Goal: Submit feedback/report problem

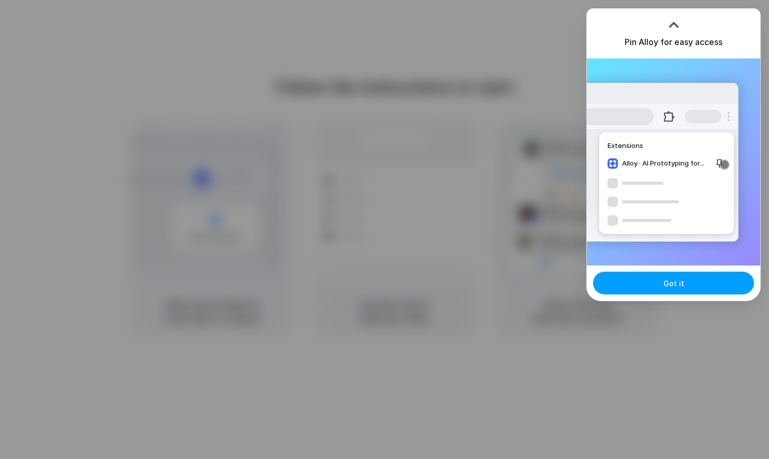
click at [699, 287] on button "Got it" at bounding box center [673, 283] width 161 height 23
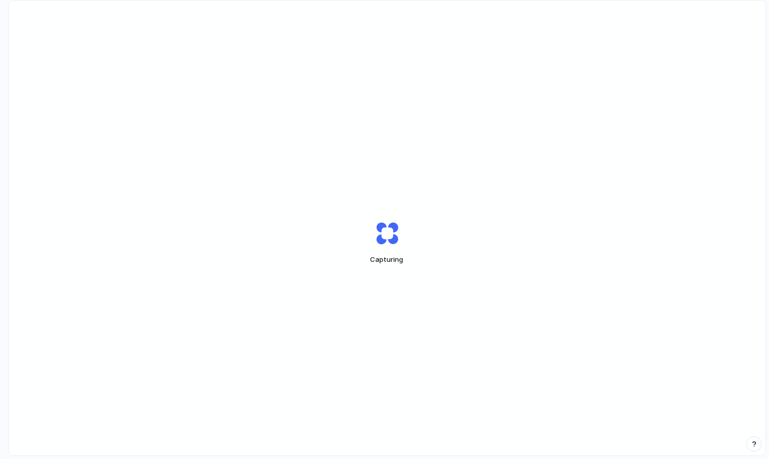
drag, startPoint x: 0, startPoint y: 0, endPoint x: 396, endPoint y: 154, distance: 424.7
click at [396, 154] on div "Capturing" at bounding box center [387, 243] width 756 height 484
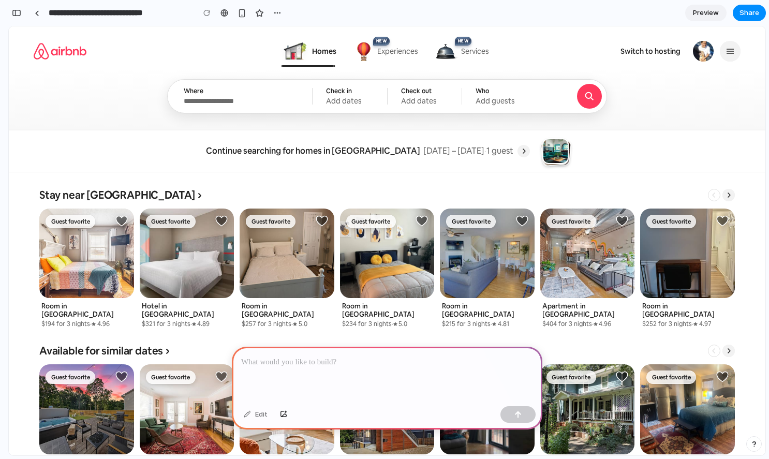
click at [394, 54] on span "Experiences" at bounding box center [397, 51] width 41 height 9
click at [465, 54] on span "Services" at bounding box center [475, 51] width 28 height 9
click at [252, 103] on input "Where" at bounding box center [239, 100] width 111 height 9
click at [356, 98] on div "Add dates" at bounding box center [349, 100] width 47 height 9
click at [441, 103] on div "Add dates" at bounding box center [424, 100] width 47 height 9
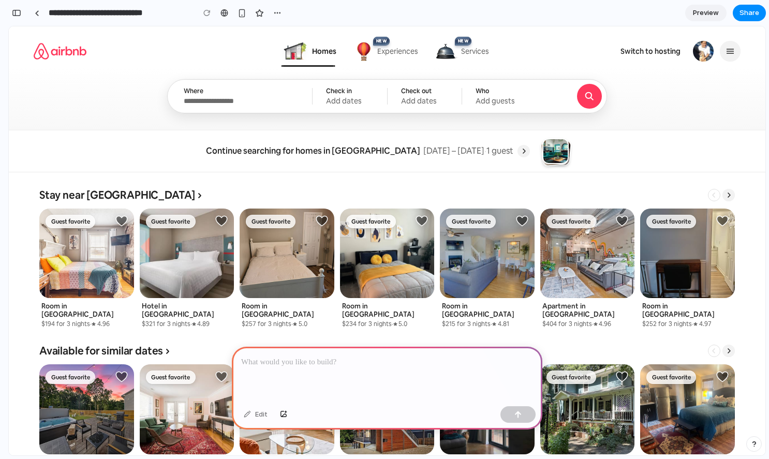
click at [526, 101] on div "Add guests" at bounding box center [507, 100] width 65 height 9
click at [590, 96] on icon "Search" at bounding box center [589, 96] width 6 height 6
click at [330, 357] on p at bounding box center [387, 362] width 292 height 12
click at [103, 260] on link at bounding box center [86, 267] width 95 height 119
click at [351, 272] on link at bounding box center [387, 267] width 95 height 119
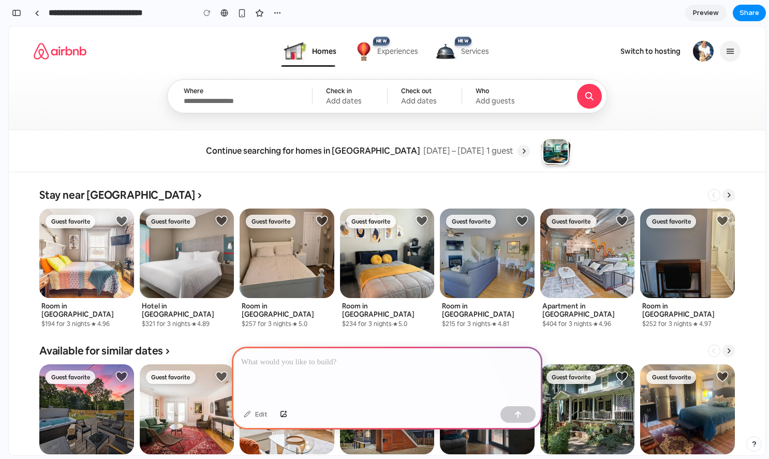
click at [502, 261] on link at bounding box center [487, 267] width 95 height 119
click at [610, 261] on link at bounding box center [587, 267] width 95 height 119
click at [365, 362] on p at bounding box center [387, 362] width 292 height 12
click at [444, 358] on p "**********" at bounding box center [387, 362] width 292 height 12
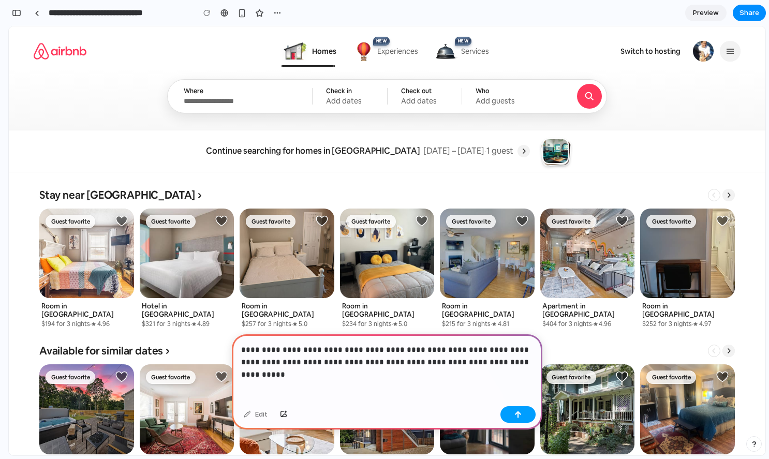
click at [517, 416] on div "button" at bounding box center [517, 414] width 7 height 7
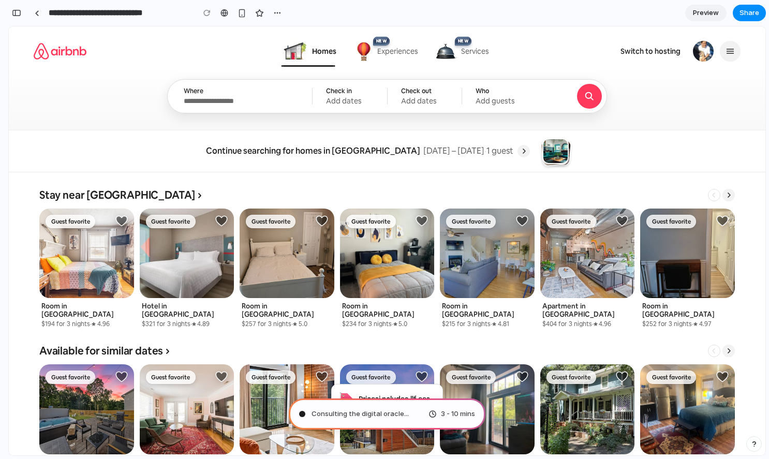
click at [344, 411] on span "Consulting the digital oracle ..." at bounding box center [359, 414] width 97 height 10
click at [313, 417] on span "Consulting the digital oracle ..." at bounding box center [359, 414] width 97 height 10
type input "**********"
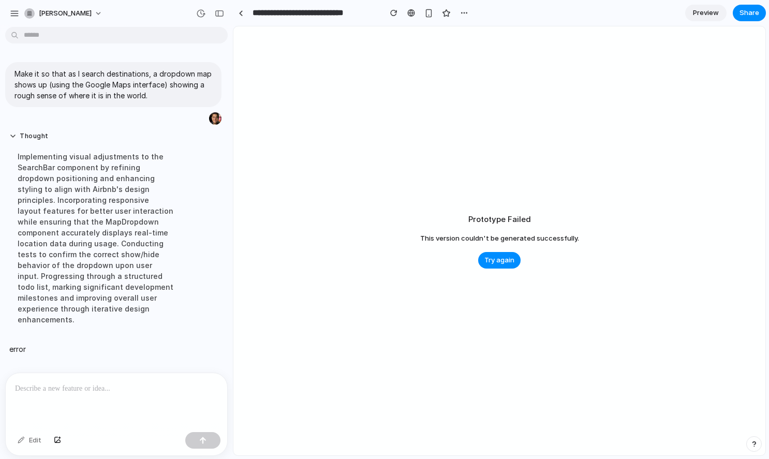
click at [115, 324] on div "Thought Implementing visual adjustments to the SearchBar component by refining …" at bounding box center [95, 232] width 181 height 212
click at [308, 165] on div "Prototype Failed This version couldn't be generated successfully. Try again" at bounding box center [499, 240] width 532 height 429
click at [6, 10] on div "[PERSON_NAME]" at bounding box center [116, 12] width 233 height 25
click at [11, 13] on div "button" at bounding box center [14, 13] width 9 height 9
click at [463, 12] on div "button" at bounding box center [464, 13] width 8 height 8
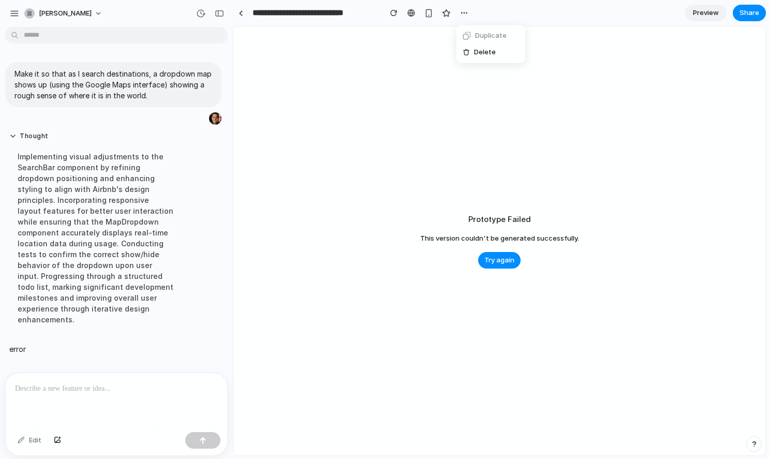
click at [361, 62] on div "Duplicate Delete" at bounding box center [384, 229] width 769 height 459
click at [22, 12] on button "[PERSON_NAME]" at bounding box center [63, 13] width 87 height 17
click at [70, 34] on li "Settings" at bounding box center [65, 36] width 86 height 17
click at [11, 15] on div "button" at bounding box center [14, 13] width 9 height 9
drag, startPoint x: 435, startPoint y: 412, endPoint x: 436, endPoint y: 397, distance: 14.5
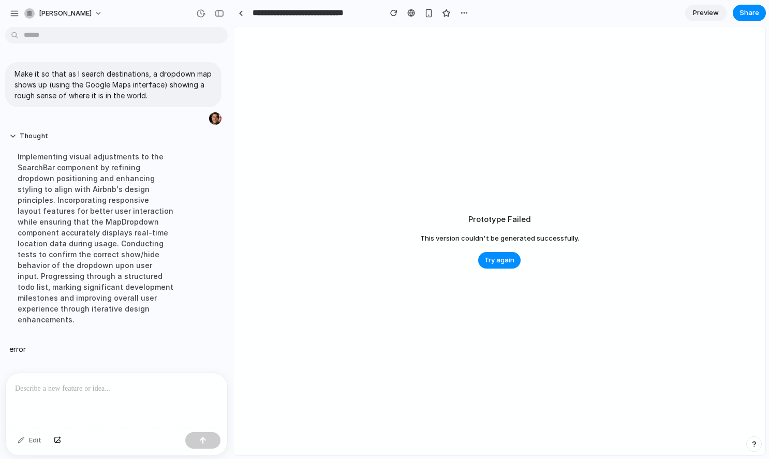
click at [435, 411] on div "Prototype Failed This version couldn't be generated successfully. Try again" at bounding box center [499, 240] width 532 height 429
click at [750, 443] on div "button" at bounding box center [753, 443] width 7 height 7
click at [709, 406] on button "Contact us 30 min" at bounding box center [706, 403] width 103 height 17
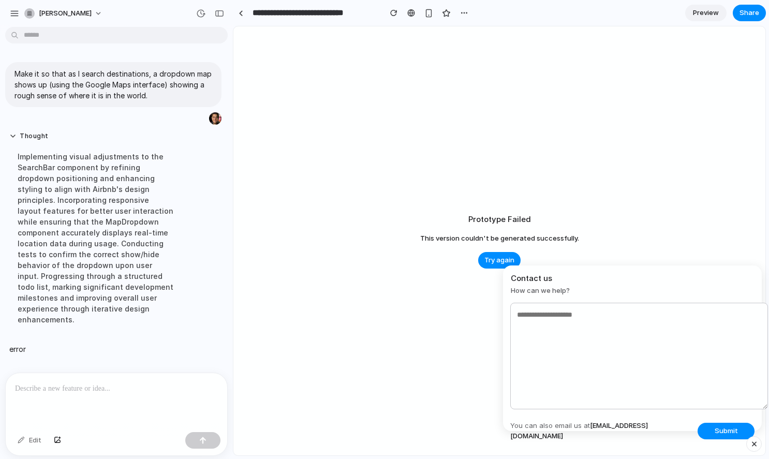
click at [703, 390] on textarea at bounding box center [639, 356] width 258 height 107
click at [719, 429] on span "Submit" at bounding box center [725, 431] width 23 height 10
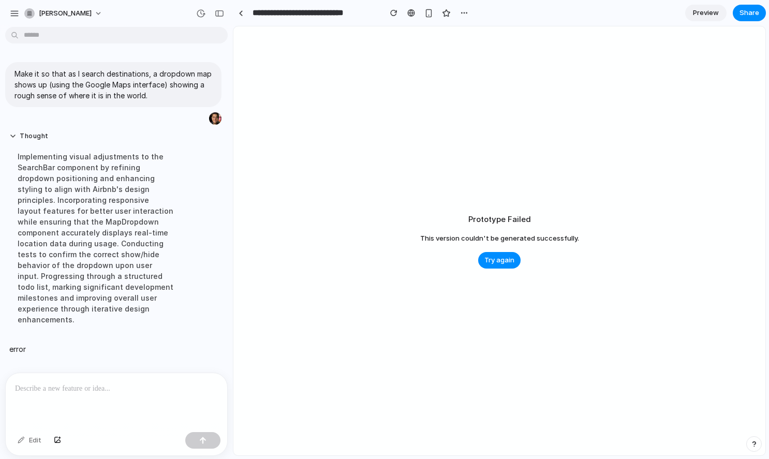
click at [752, 446] on div "button" at bounding box center [753, 443] width 7 height 7
click at [702, 368] on button "Live chat 2 min" at bounding box center [706, 370] width 103 height 17
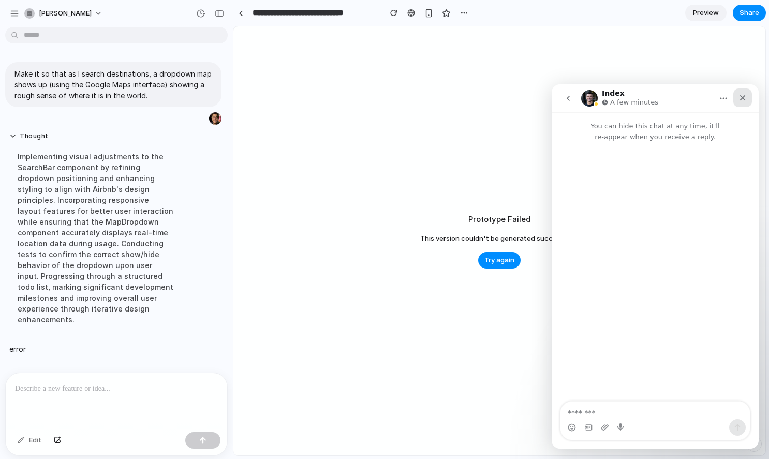
click at [741, 97] on icon "Close" at bounding box center [743, 98] width 6 height 6
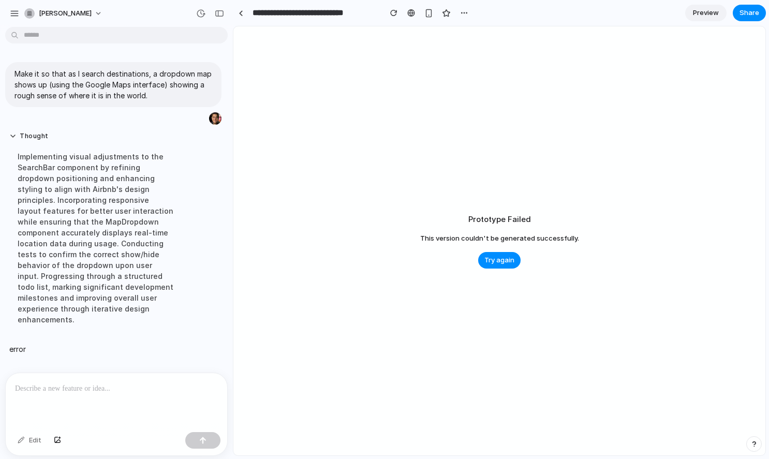
click at [756, 442] on div "button" at bounding box center [753, 443] width 7 height 7
click at [466, 353] on div "Prototype Failed This version couldn't be generated successfully. Try again" at bounding box center [499, 240] width 532 height 429
click at [392, 140] on div "Prototype Failed This version couldn't be generated successfully. Try again" at bounding box center [499, 240] width 532 height 429
